Goal: Check status: Check status

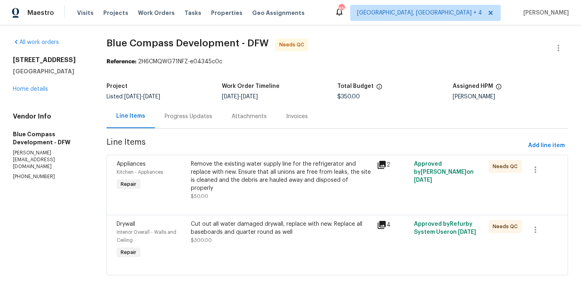
click at [302, 124] on div "Invoices" at bounding box center [296, 116] width 41 height 24
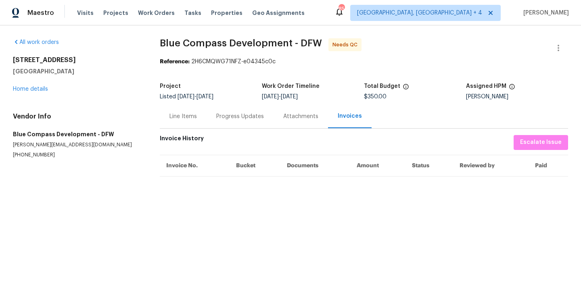
click at [291, 122] on div "Attachments" at bounding box center [300, 116] width 54 height 24
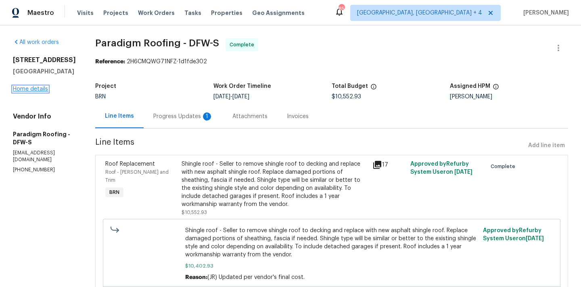
click at [34, 86] on link "Home details" at bounding box center [30, 89] width 35 height 6
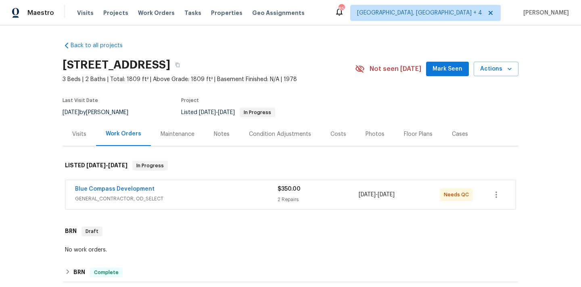
click at [248, 193] on div "Blue Compass Development" at bounding box center [176, 190] width 202 height 10
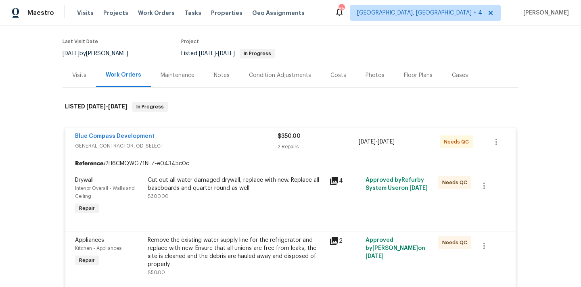
scroll to position [60, 0]
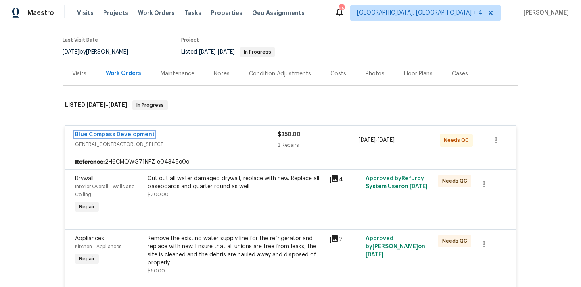
click at [126, 136] on link "Blue Compass Development" at bounding box center [114, 135] width 79 height 6
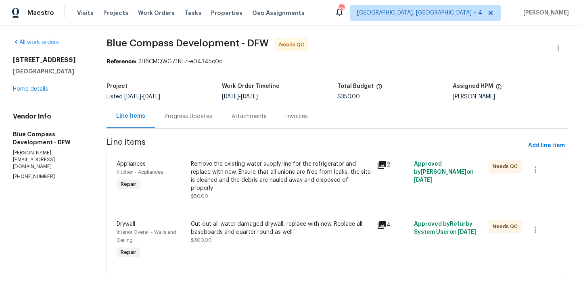
click at [205, 123] on div "Progress Updates" at bounding box center [188, 116] width 67 height 24
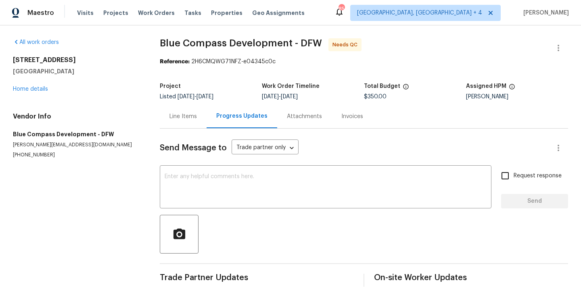
click at [298, 113] on div "Attachments" at bounding box center [304, 117] width 35 height 8
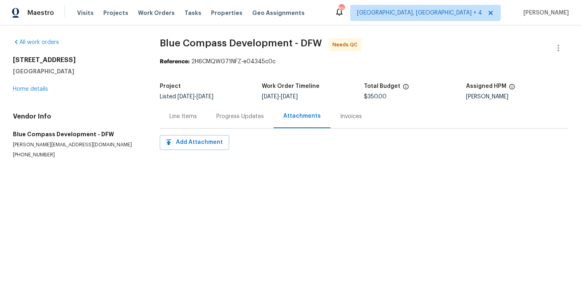
click at [342, 118] on div "Invoices" at bounding box center [351, 117] width 22 height 8
